Goal: Task Accomplishment & Management: Complete application form

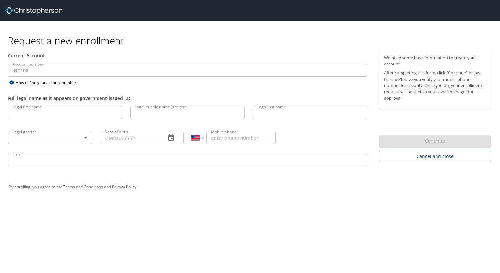
select select "US"
click at [58, 114] on input "Legal first name" at bounding box center [65, 113] width 114 height 12
type input "[PERSON_NAME]"
type input "H"
type input "[PERSON_NAME]"
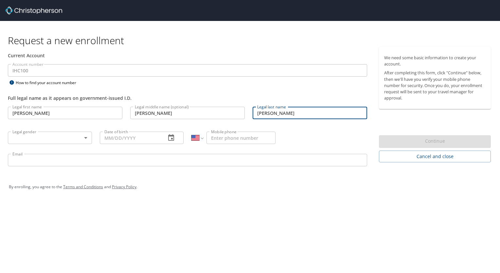
type input "[PERSON_NAME]"
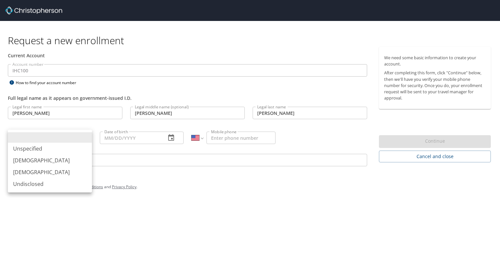
click at [46, 138] on body "Request a new enrollment Current Account Account number IHC100 Account number H…" at bounding box center [250, 136] width 500 height 273
click at [38, 160] on li "[DEMOGRAPHIC_DATA]" at bounding box center [50, 160] width 84 height 12
type input "[DEMOGRAPHIC_DATA]"
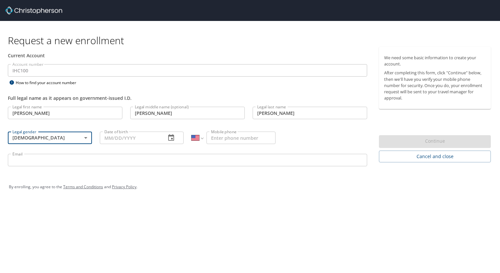
click at [166, 137] on button "button" at bounding box center [171, 138] width 16 height 16
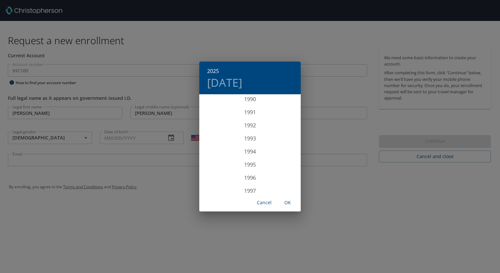
scroll to position [1193, 0]
click at [248, 150] on div "1994" at bounding box center [249, 152] width 101 height 13
click at [252, 131] on div "May" at bounding box center [250, 132] width 34 height 25
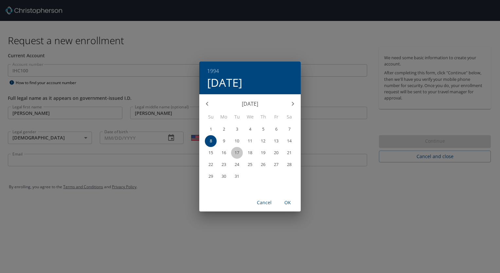
click at [238, 153] on p "17" at bounding box center [237, 152] width 5 height 4
click at [289, 204] on span "OK" at bounding box center [288, 203] width 16 height 8
type input "[DATE]"
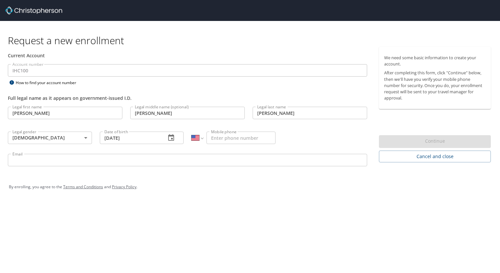
click at [229, 140] on input "Mobile phone" at bounding box center [240, 137] width 69 height 12
type input "[PHONE_NUMBER]"
click at [166, 158] on input "Email" at bounding box center [187, 160] width 359 height 12
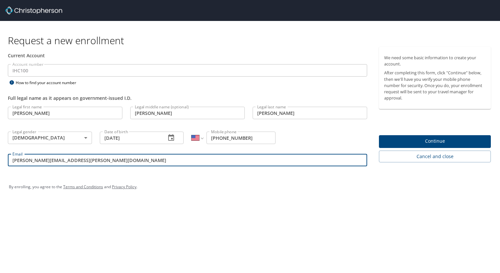
type input "[PERSON_NAME][EMAIL_ADDRESS][PERSON_NAME][DOMAIN_NAME]"
click at [440, 138] on span "Continue" at bounding box center [434, 141] width 101 height 8
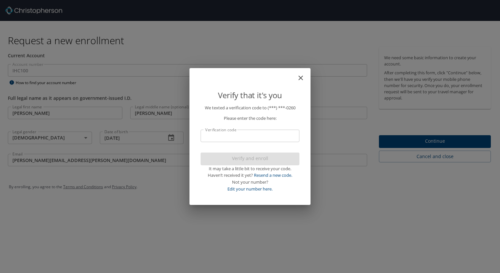
click at [266, 139] on input "Verification code" at bounding box center [249, 136] width 99 height 12
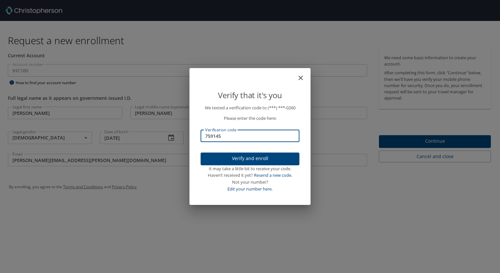
type input "759145"
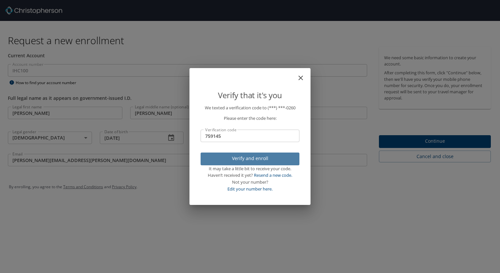
click at [260, 159] on span "Verify and enroll" at bounding box center [250, 158] width 88 height 8
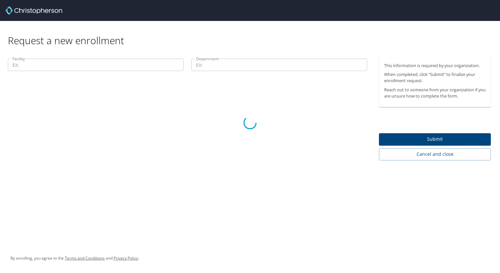
click at [260, 159] on div at bounding box center [250, 123] width 500 height 300
click at [130, 67] on div at bounding box center [250, 123] width 500 height 300
click at [417, 137] on div at bounding box center [250, 123] width 500 height 300
click at [224, 98] on div at bounding box center [250, 123] width 500 height 300
click at [120, 33] on div at bounding box center [250, 123] width 500 height 300
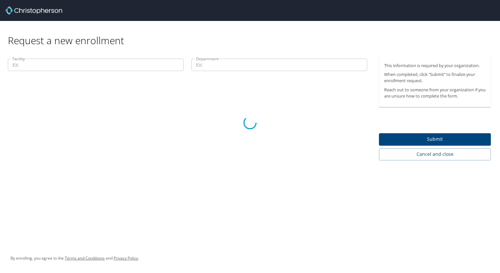
click at [266, 111] on div at bounding box center [250, 123] width 500 height 300
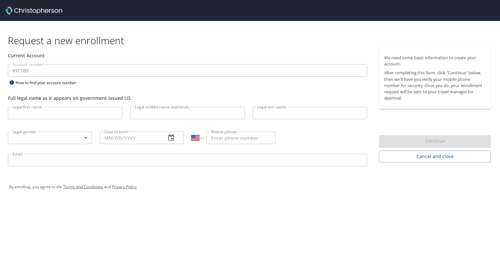
select select "US"
click at [58, 116] on input "Legal first name" at bounding box center [65, 113] width 114 height 12
type input "[PERSON_NAME]"
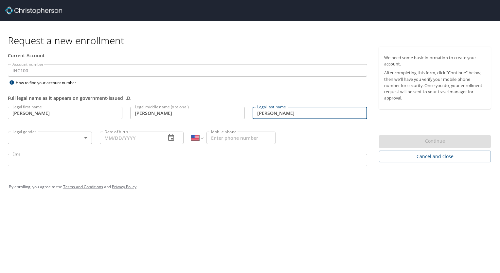
type input "[PERSON_NAME]"
click at [57, 136] on body "Request a new enrollment Current Account Account number IHC100 Account number H…" at bounding box center [250, 136] width 500 height 273
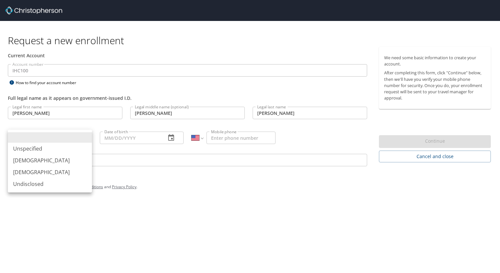
click at [38, 160] on li "[DEMOGRAPHIC_DATA]" at bounding box center [50, 160] width 84 height 12
type input "[DEMOGRAPHIC_DATA]"
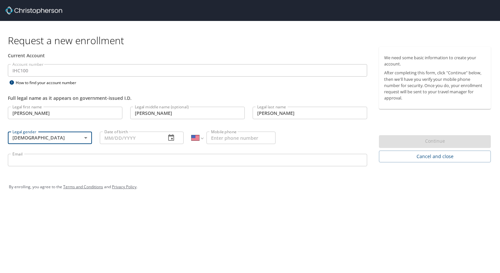
click at [119, 142] on input "Date of birth" at bounding box center [130, 137] width 61 height 12
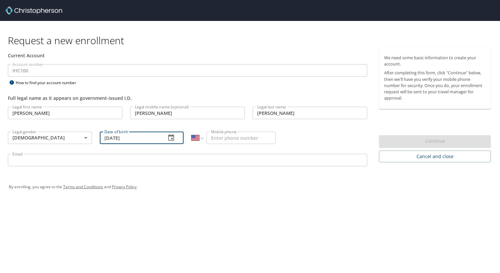
type input "[DATE]"
click at [232, 138] on input "Mobile phone" at bounding box center [240, 137] width 69 height 12
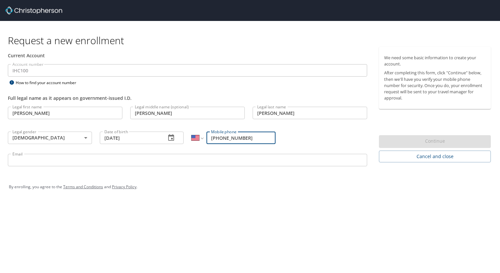
type input "[PHONE_NUMBER]"
click at [213, 158] on input "Email" at bounding box center [187, 160] width 359 height 12
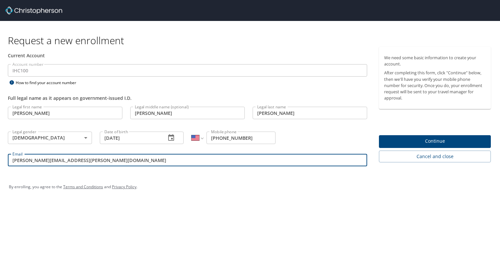
type input "parker.hymas@gmail.com"
click at [423, 143] on span "Continue" at bounding box center [434, 141] width 101 height 8
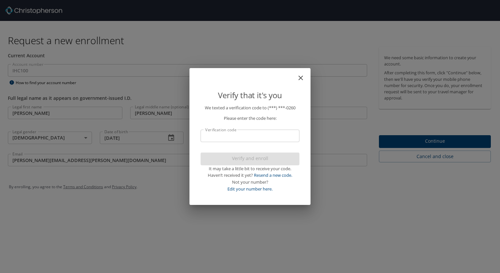
click at [246, 138] on input "Verification code" at bounding box center [249, 136] width 99 height 12
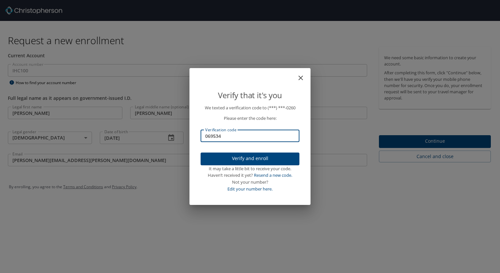
type input "069534"
click at [251, 158] on span "Verify and enroll" at bounding box center [250, 158] width 88 height 8
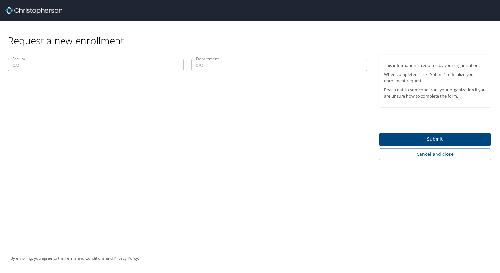
click at [154, 59] on input "Facility" at bounding box center [96, 65] width 176 height 12
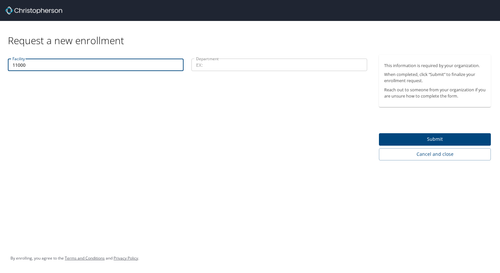
type input "11000"
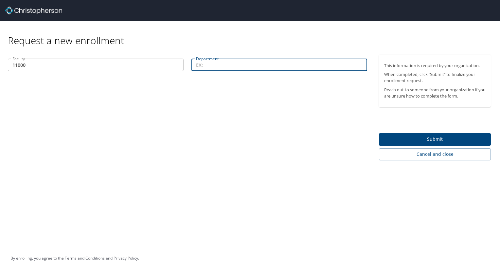
click at [245, 66] on input "Department" at bounding box center [279, 65] width 176 height 12
type input "45301"
click at [408, 143] on button "Submit" at bounding box center [435, 139] width 112 height 13
